Goal: Information Seeking & Learning: Learn about a topic

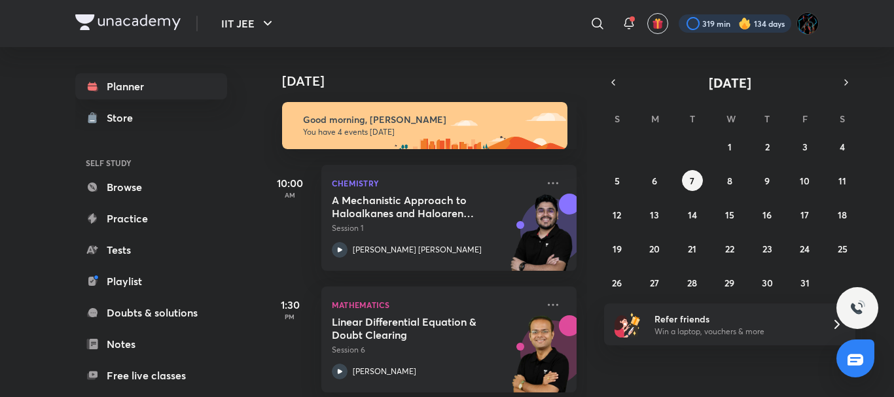
click at [726, 22] on div at bounding box center [735, 23] width 113 height 18
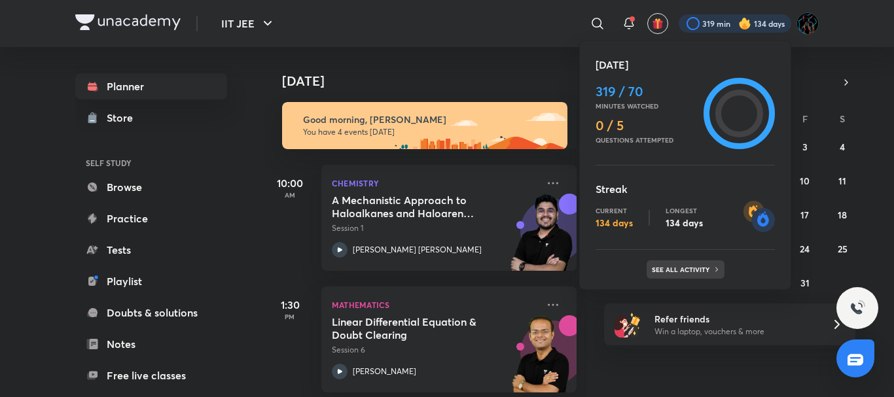
click at [696, 275] on div "See all activity" at bounding box center [686, 269] width 78 height 18
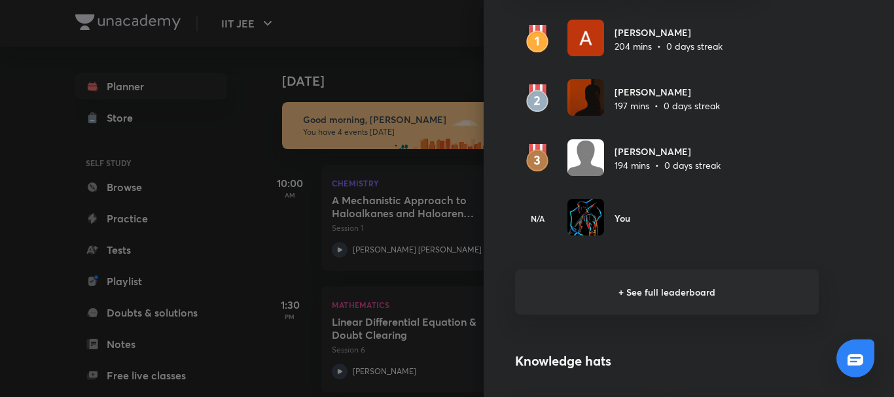
scroll to position [842, 0]
click at [634, 299] on h6 "+ See full leaderboard" at bounding box center [667, 290] width 304 height 45
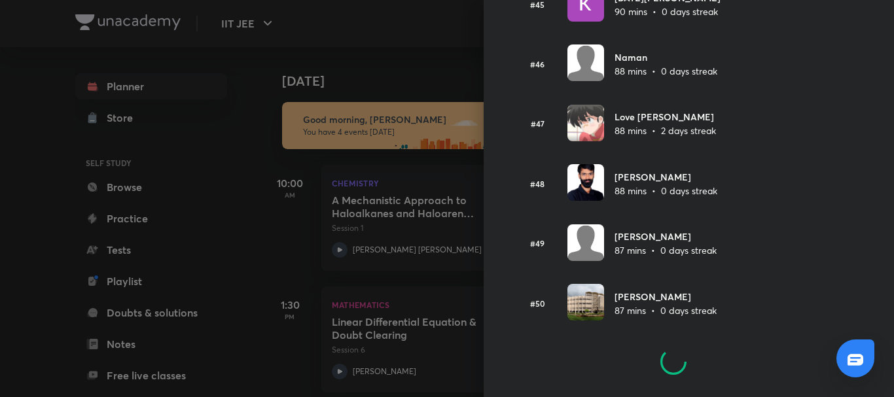
scroll to position [2755, 0]
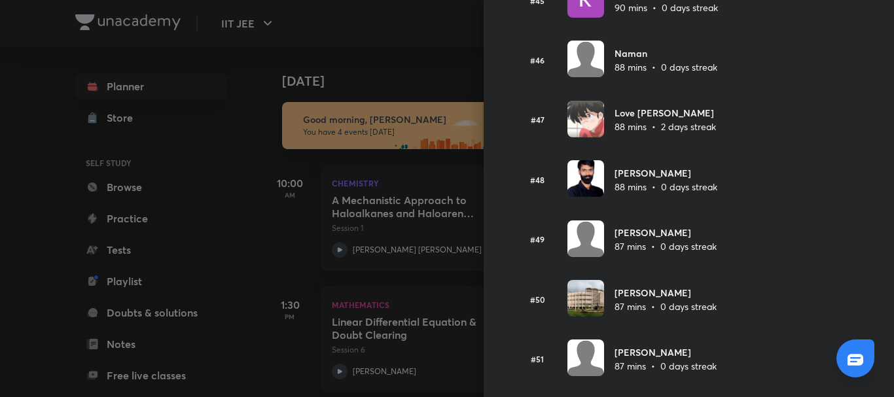
click at [373, 60] on div at bounding box center [447, 198] width 894 height 397
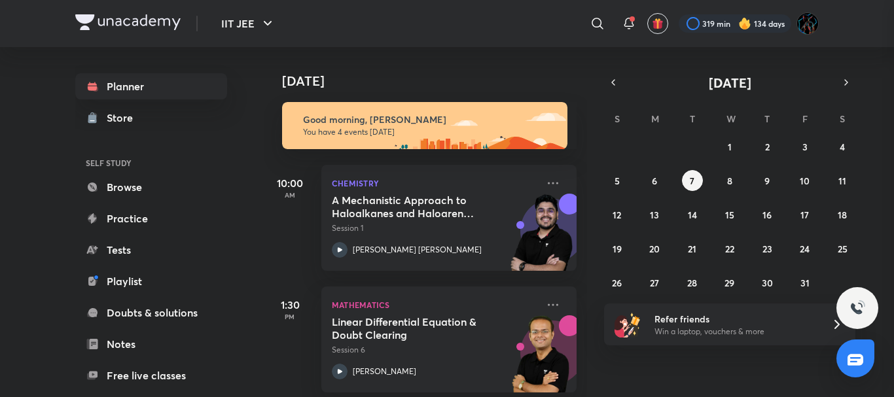
scroll to position [0, 0]
click at [645, 184] on button "6" at bounding box center [654, 180] width 21 height 21
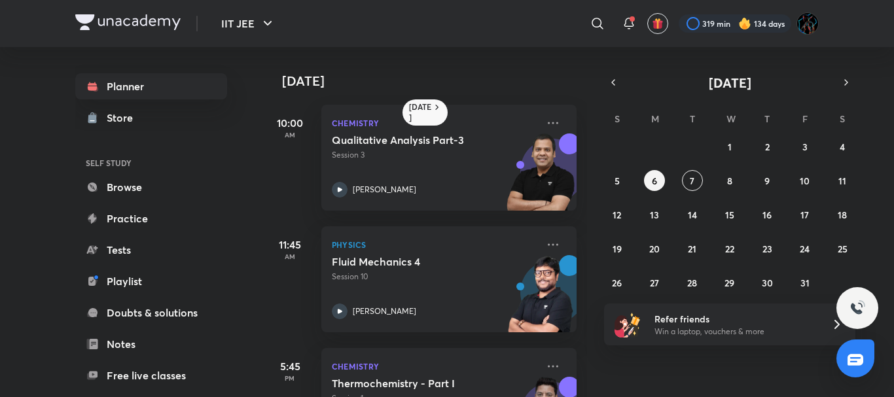
scroll to position [199, 0]
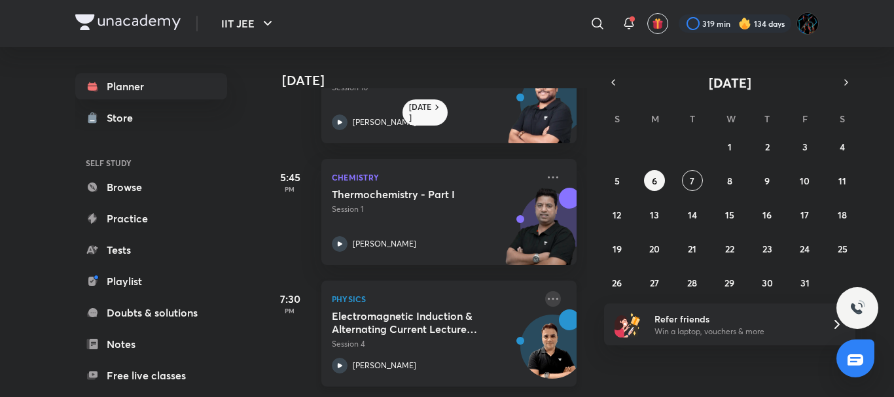
click at [545, 291] on icon at bounding box center [553, 299] width 16 height 16
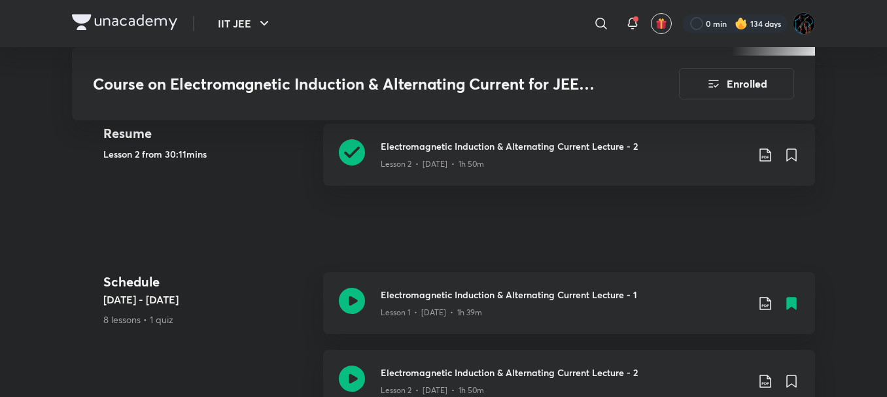
scroll to position [624, 0]
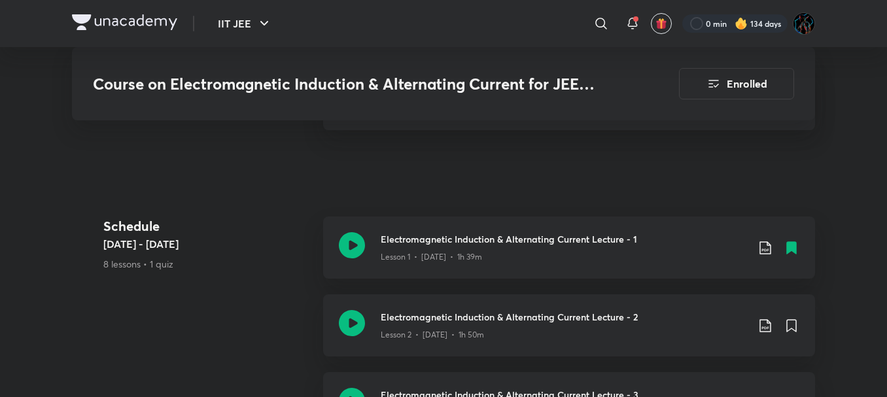
click at [707, 281] on link "Electromagnetic Induction & Alternating Current Lecture - 1 Lesson 1 • [DATE] •…" at bounding box center [569, 256] width 492 height 78
click at [764, 248] on icon at bounding box center [766, 248] width 16 height 16
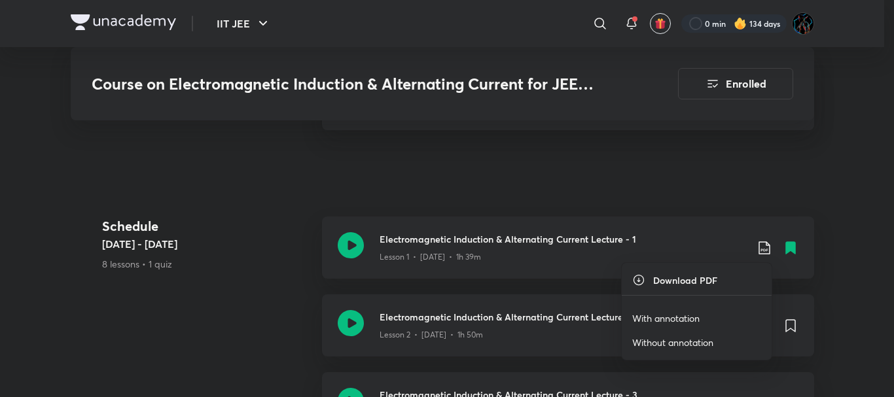
click at [709, 314] on li "With annotation" at bounding box center [697, 318] width 150 height 24
click at [685, 314] on p "With annotation" at bounding box center [665, 319] width 67 height 14
